Goal: Find specific page/section: Find specific page/section

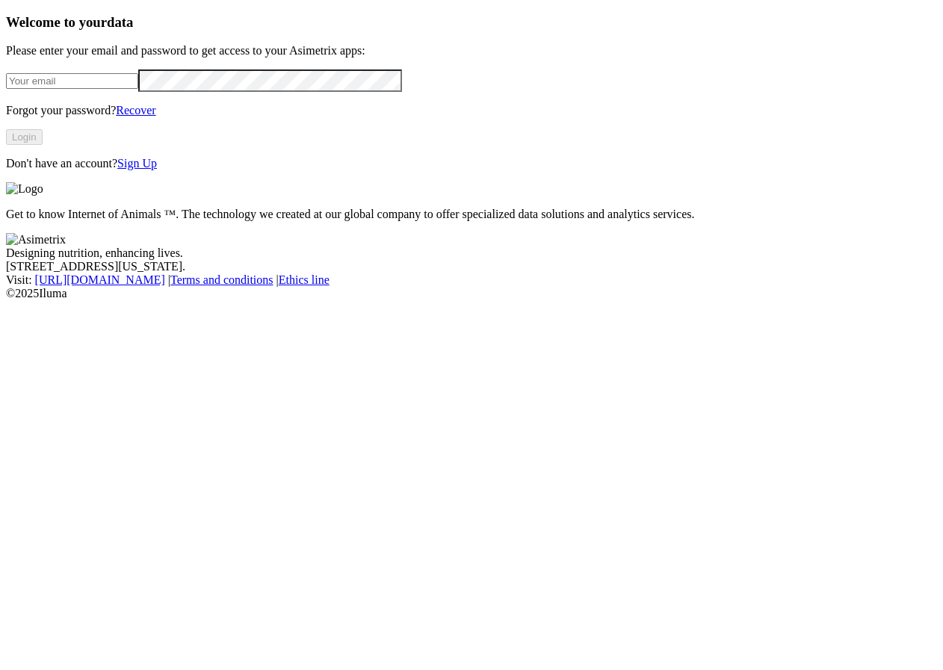
click at [134, 89] on input "email" at bounding box center [72, 81] width 132 height 16
type input "[PERSON_NAME][EMAIL_ADDRESS][PERSON_NAME][DOMAIN_NAME]"
click at [194, 170] on div "Welcome to your data Please enter your email and password to get access to your…" at bounding box center [471, 92] width 931 height 156
click at [43, 145] on button "Login" at bounding box center [24, 137] width 37 height 16
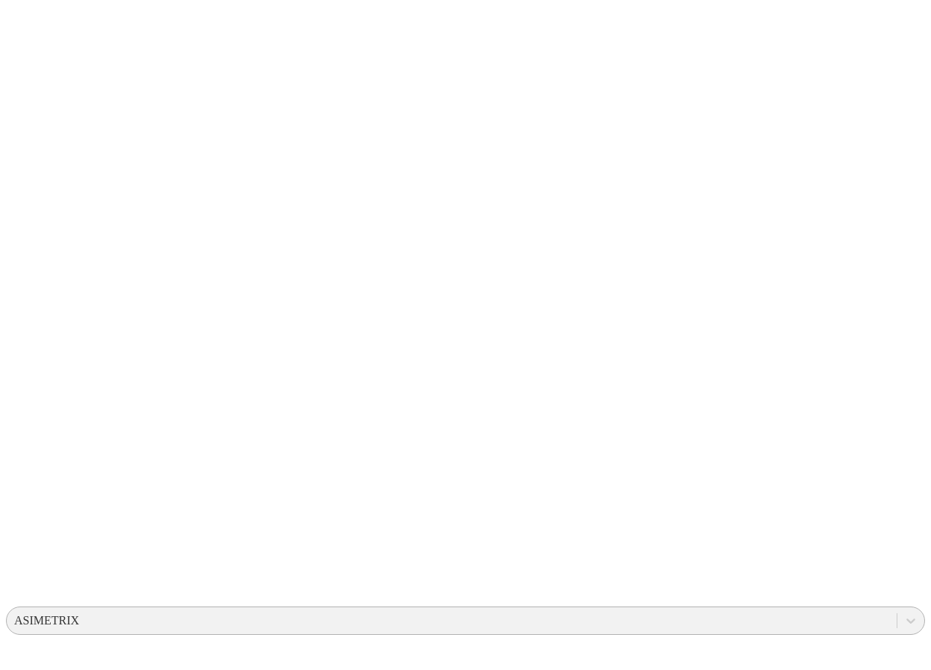
click at [79, 614] on div "ASIMETRIX" at bounding box center [46, 620] width 65 height 13
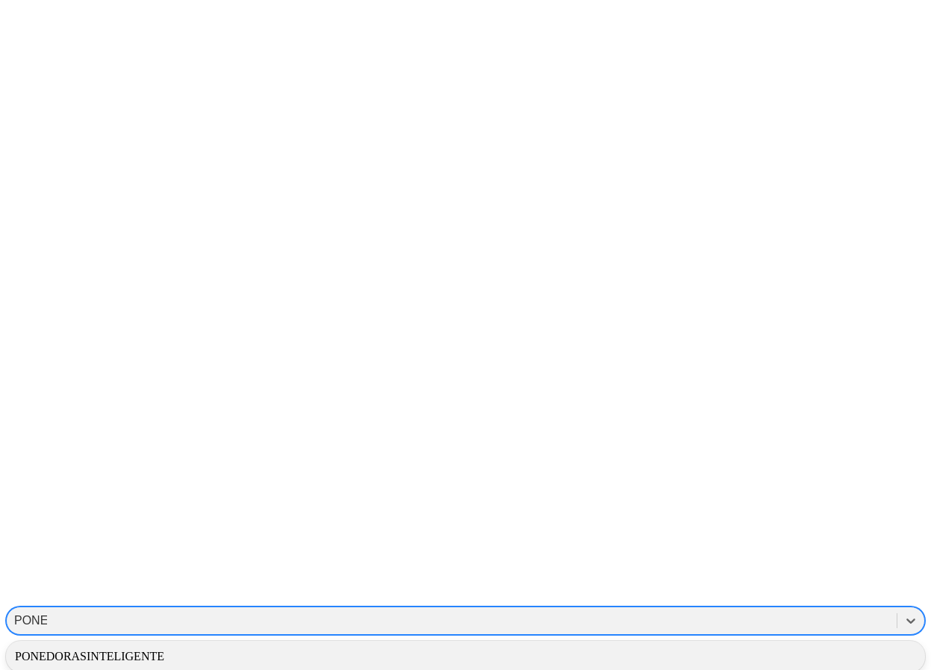
type input "PONED"
click at [660, 644] on div "PONEDORASINTELIGENTE" at bounding box center [465, 656] width 919 height 25
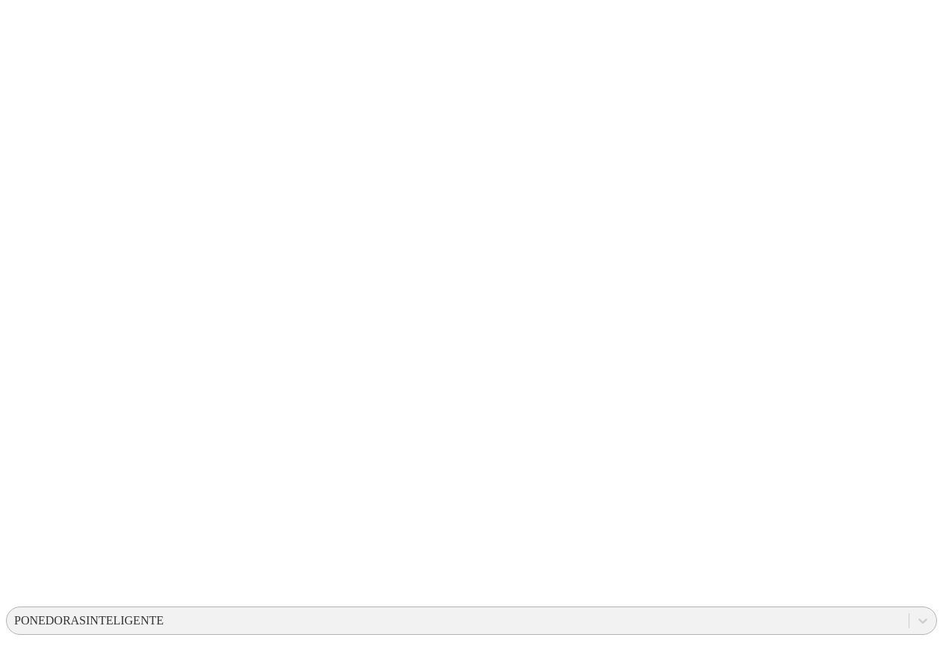
scroll to position [5, 0]
